Goal: Complete application form

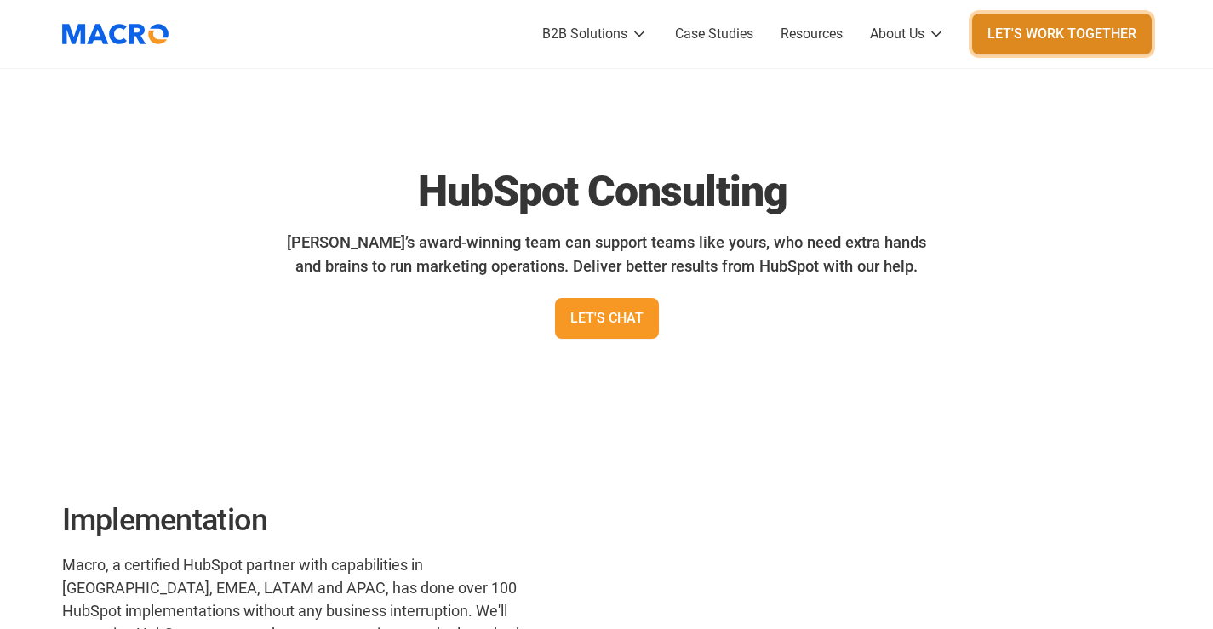
click at [1054, 42] on div "Let's Work Together" at bounding box center [1061, 34] width 149 height 20
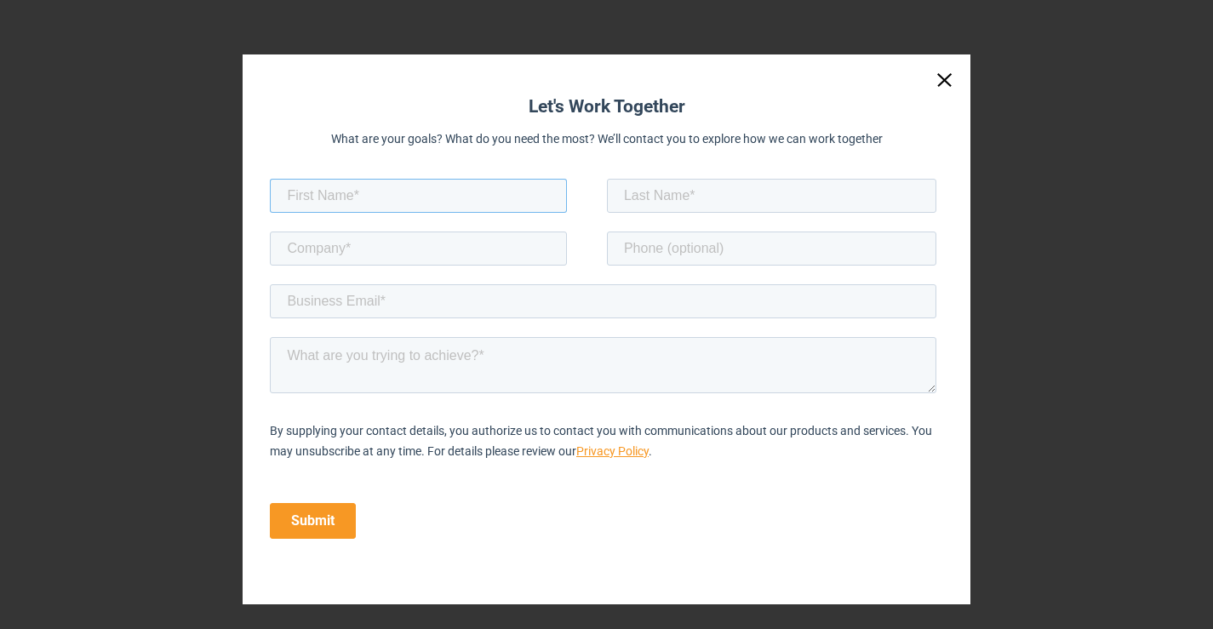
click at [478, 187] on input "text" at bounding box center [418, 196] width 297 height 34
type input "[PERSON_NAME]"
click at [735, 201] on input "text" at bounding box center [772, 196] width 330 height 34
type input "[PERSON_NAME]"
click at [469, 261] on input "text" at bounding box center [418, 249] width 297 height 34
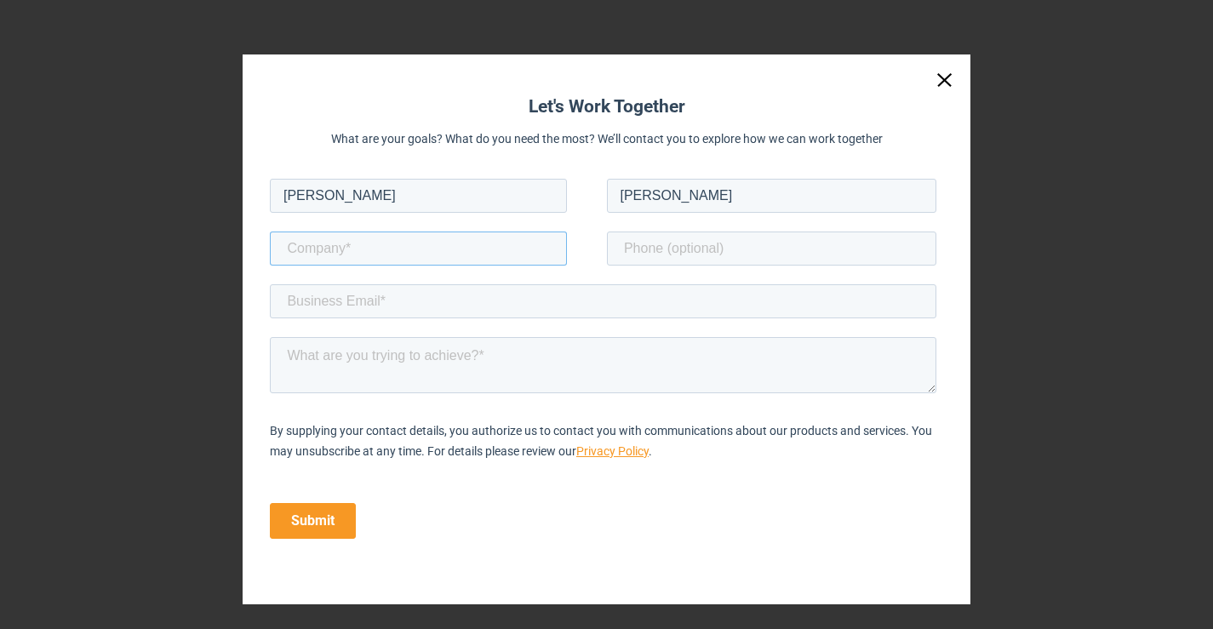
type input "Insights Success Media"
click at [661, 249] on input "tel" at bounding box center [772, 249] width 330 height 34
paste input "[PHONE_NUMBER]"
type input "[PHONE_NUMBER]"
click at [391, 309] on input "email" at bounding box center [603, 301] width 666 height 34
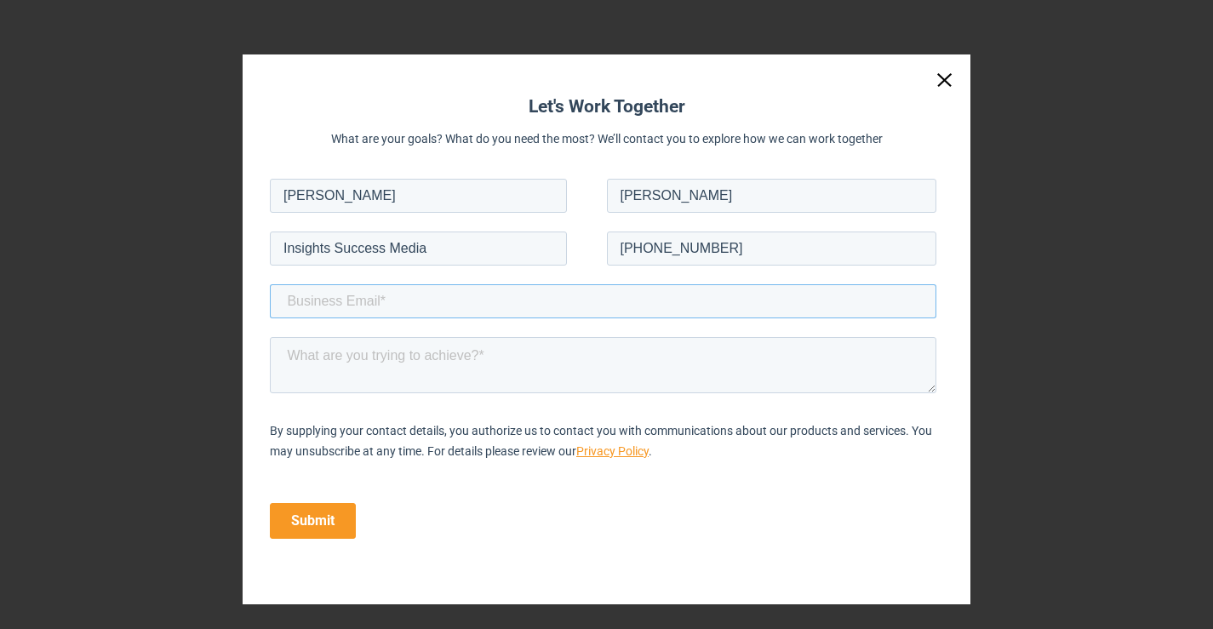
type input "[PERSON_NAME][EMAIL_ADDRESS][DOMAIN_NAME]"
click at [414, 370] on textarea at bounding box center [603, 365] width 666 height 56
paste textarea "Loremipsu Dolorsi Amet co Adi 63 Elit Seddoei TemPori Utlabore Etdolorem, 6485 …"
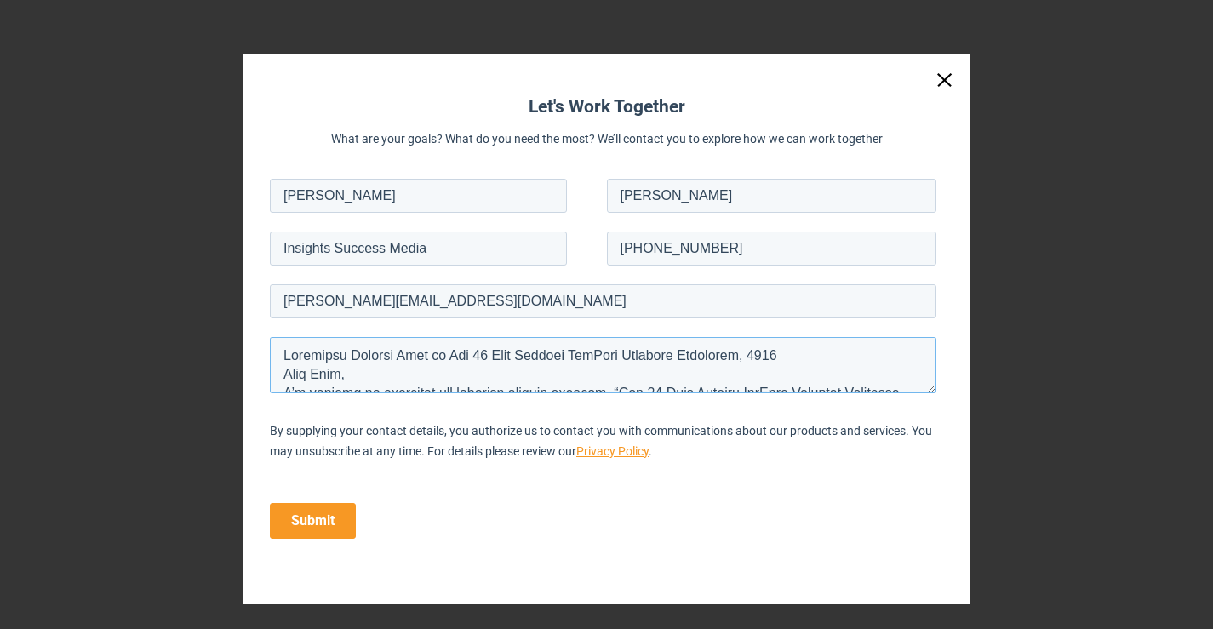
click at [380, 359] on textarea at bounding box center [603, 365] width 666 height 56
click at [431, 354] on textarea at bounding box center [603, 365] width 666 height 56
paste textarea "Macro"
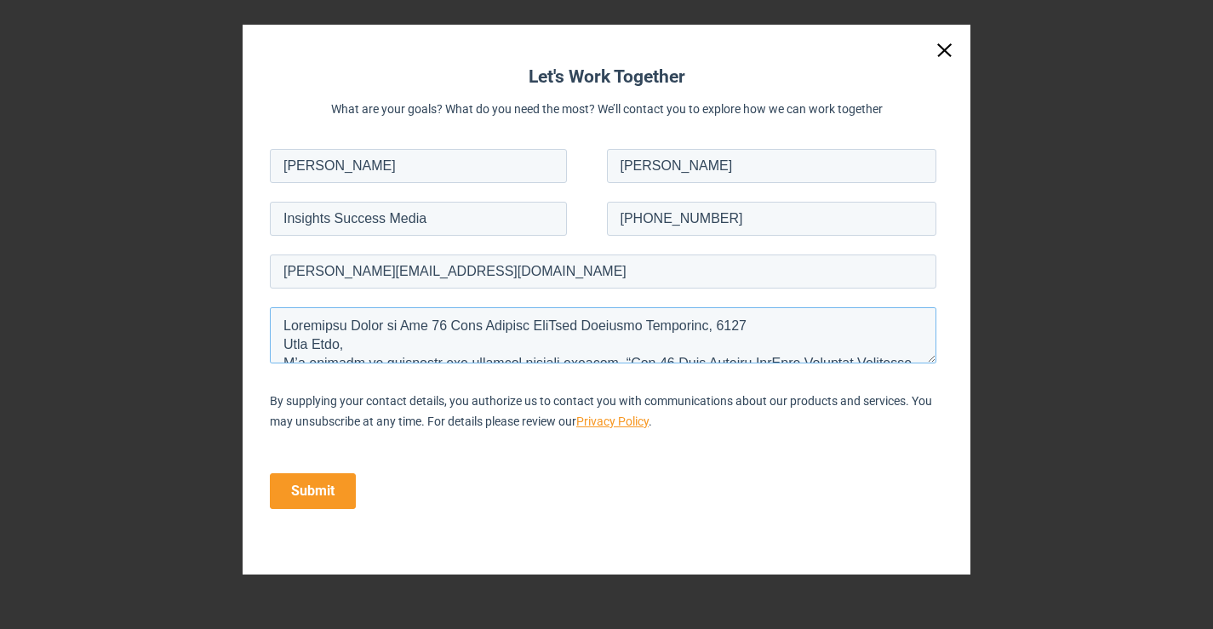
type textarea "Loremipsu Dolor si Ame 70 Cons Adipisc EliTsed Doeiusmo Temporinc, 9477 Utla Et…"
click at [312, 484] on input "Submit" at bounding box center [313, 491] width 86 height 36
